Goal: Transaction & Acquisition: Purchase product/service

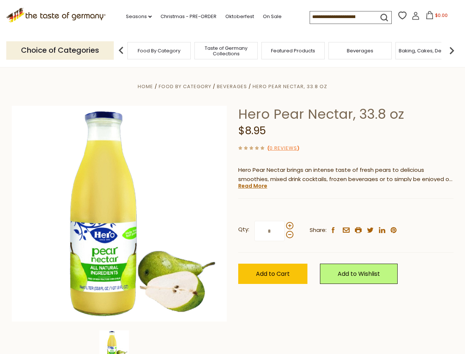
click at [233, 177] on div "Home Food By Category [GEOGRAPHIC_DATA] Hero Pear Nectar, 33.8 oz Hero Pear Nec…" at bounding box center [232, 224] width 453 height 284
click at [136, 17] on link "Seasons dropdown_arrow" at bounding box center [139, 17] width 26 height 8
click at [342, 17] on input at bounding box center [341, 16] width 62 height 10
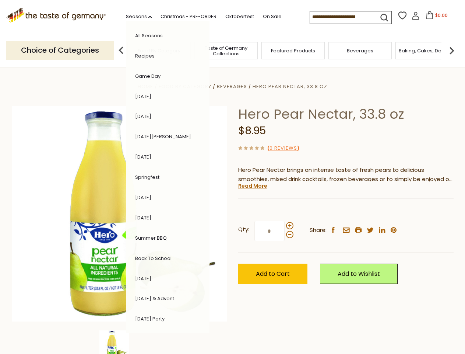
click at [436, 17] on span "$0.00" at bounding box center [442, 15] width 13 height 6
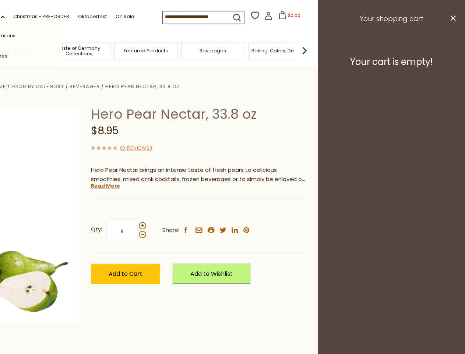
click at [62, 50] on div "All Seasons Recipes Game Day [DATE] [DATE] [DATE][PERSON_NAME] [DATE] Springfes…" at bounding box center [21, 177] width 84 height 313
click at [452, 50] on footer "Your cart is empty!" at bounding box center [391, 62] width 147 height 48
click at [233, 210] on div "Qty: * Share: facebook email printer twitter linkedin pinterest" at bounding box center [199, 231] width 216 height 43
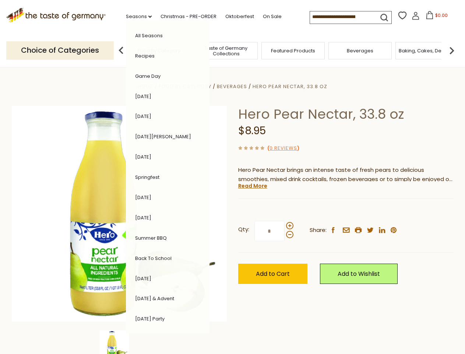
click at [119, 342] on div "Home Food By Category [GEOGRAPHIC_DATA] Hero Pear Nectar, 33.8 oz Hero Pear Nec…" at bounding box center [232, 224] width 453 height 284
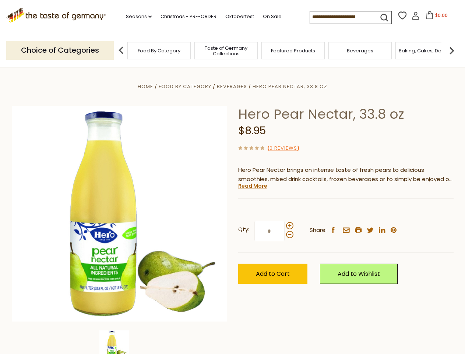
click at [119, 342] on img at bounding box center [114, 344] width 29 height 29
click at [252, 186] on link "Read More" at bounding box center [252, 185] width 29 height 7
